Goal: Answer question/provide support

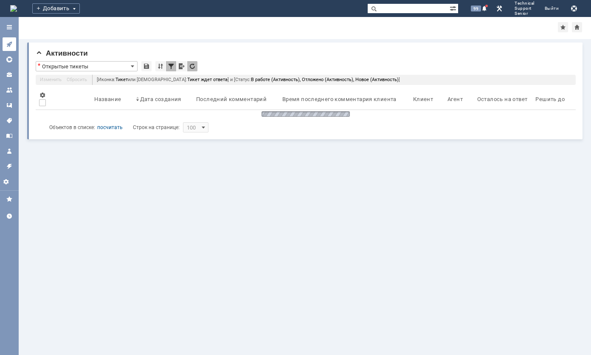
click at [10, 42] on icon at bounding box center [9, 45] width 6 height 6
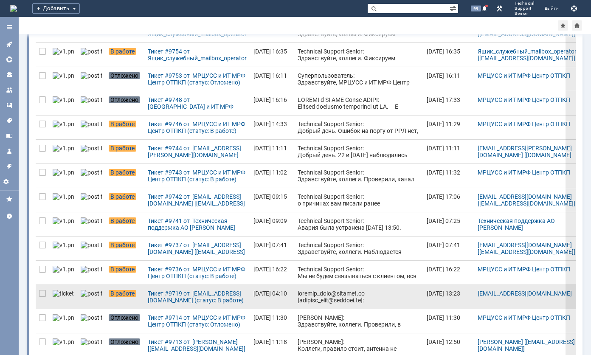
scroll to position [212, 0]
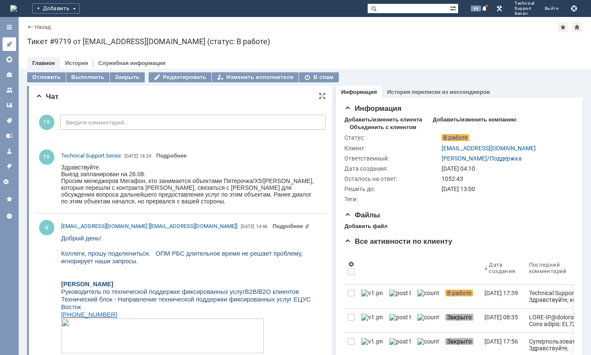
click at [8, 41] on icon at bounding box center [9, 44] width 7 height 7
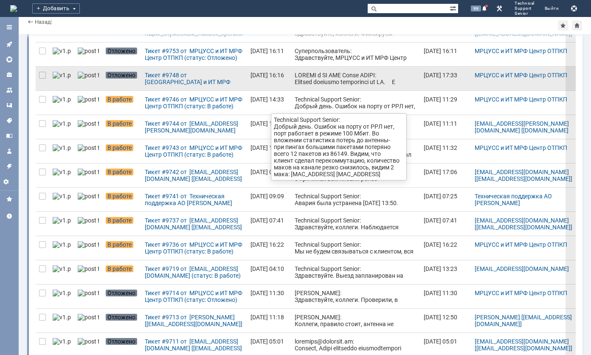
scroll to position [212, 0]
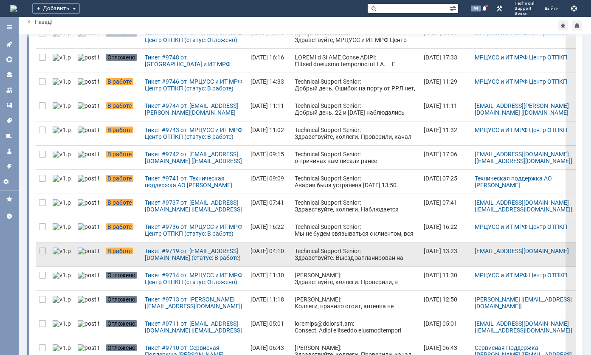
click at [326, 249] on div "Technical Support Senior: Здравствуйте. Выезд запланирован на 26.08. Просим мен…" at bounding box center [356, 285] width 122 height 75
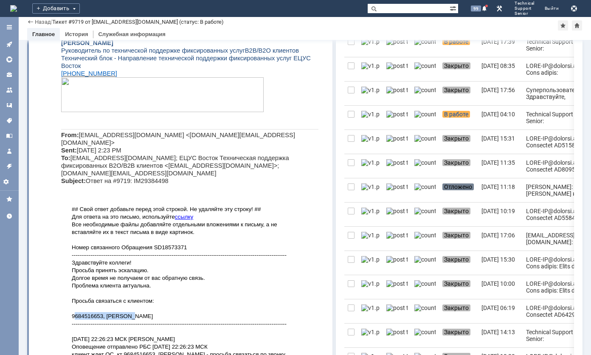
drag, startPoint x: 132, startPoint y: 291, endPoint x: 72, endPoint y: 293, distance: 59.5
click at [72, 293] on p "Здравствуйте коллеги! Просьба принять эскалацию. Долгое время не получаем от ва…" at bounding box center [190, 289] width 236 height 61
copy span "9684516653, [PERSON_NAME]"
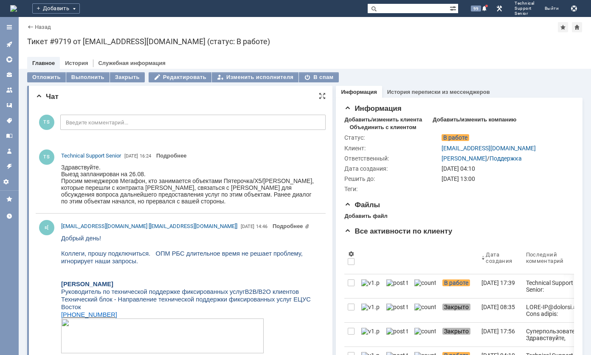
click at [177, 147] on div "TS Technical Support Senior 25.08.2025 16:24 Подробнее" at bounding box center [181, 178] width 290 height 63
click at [8, 44] on icon at bounding box center [9, 45] width 6 height 6
